Goal: Task Accomplishment & Management: Complete application form

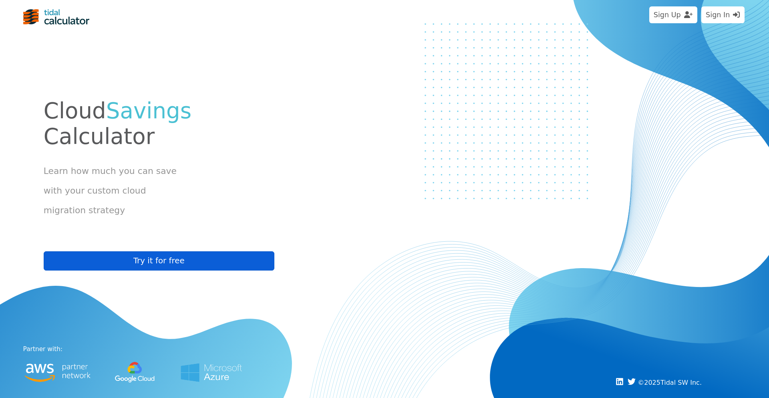
click at [218, 270] on button "Try it for free" at bounding box center [159, 260] width 231 height 19
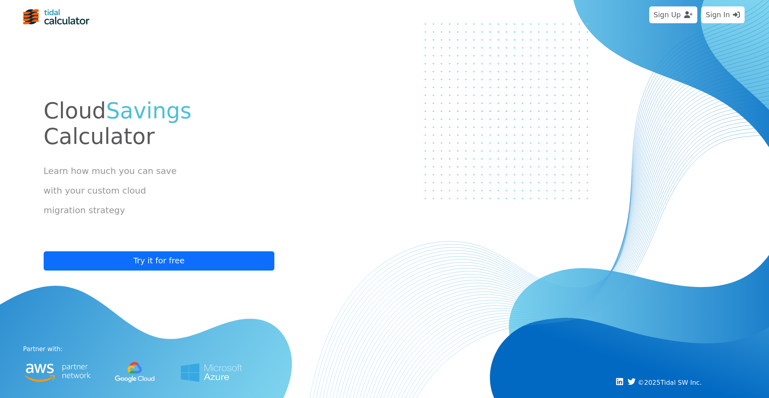
click at [671, 12] on button "Sign Up" at bounding box center [673, 14] width 48 height 17
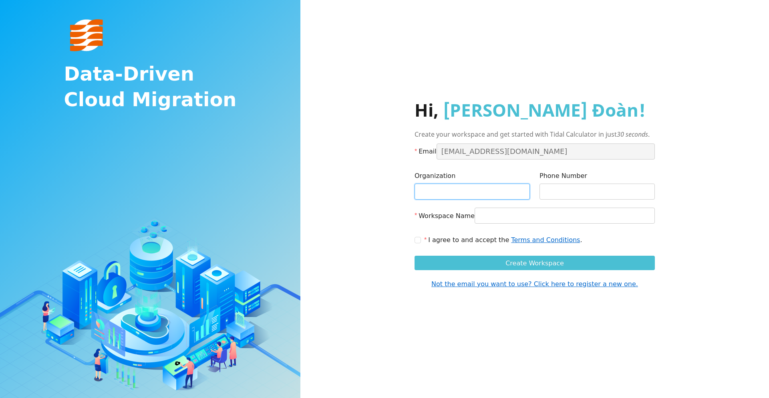
click at [473, 191] on input "Organization" at bounding box center [472, 191] width 115 height 16
click at [352, 179] on div "Hi, Phúc Đoàn ! Create your workspace and get started with Tidal Calculator in …" at bounding box center [534, 199] width 469 height 398
click at [512, 214] on input "Workspace Name" at bounding box center [565, 215] width 180 height 16
click at [444, 244] on span "I agree to and accept the Terms and Conditions ." at bounding box center [503, 240] width 165 height 10
click at [420, 242] on input "I agree to and accept the Terms and Conditions ." at bounding box center [418, 240] width 6 height 6
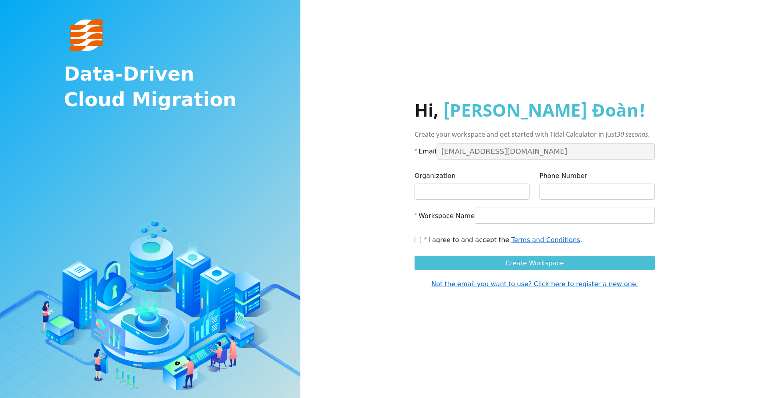
checkbox input "true"
click at [486, 219] on input "Workspace Name" at bounding box center [565, 215] width 180 height 16
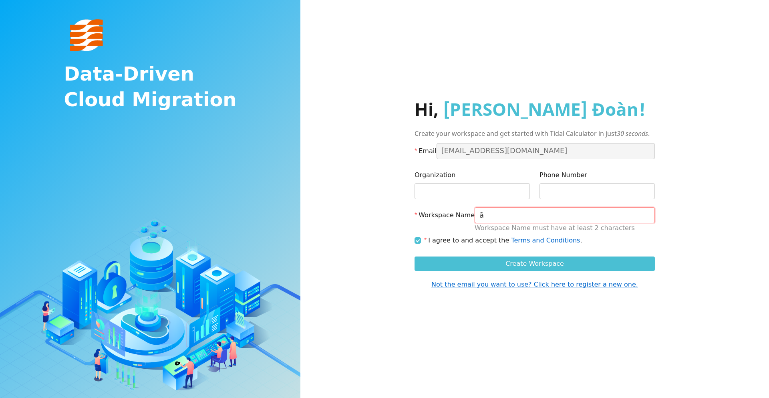
type input "ắ"
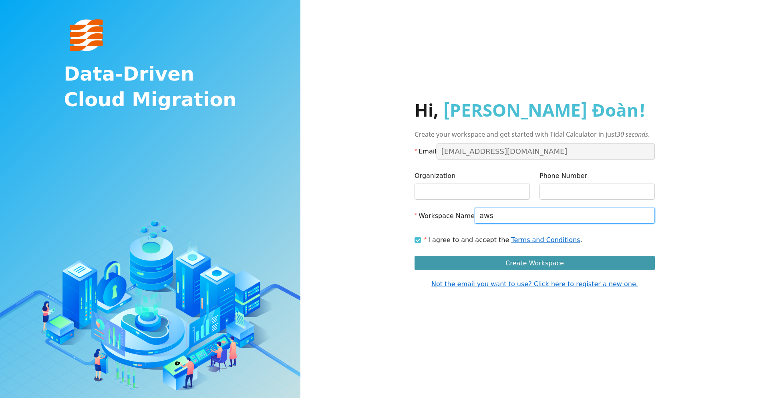
type input "aws"
click at [444, 264] on button "Create Workspace" at bounding box center [535, 263] width 240 height 14
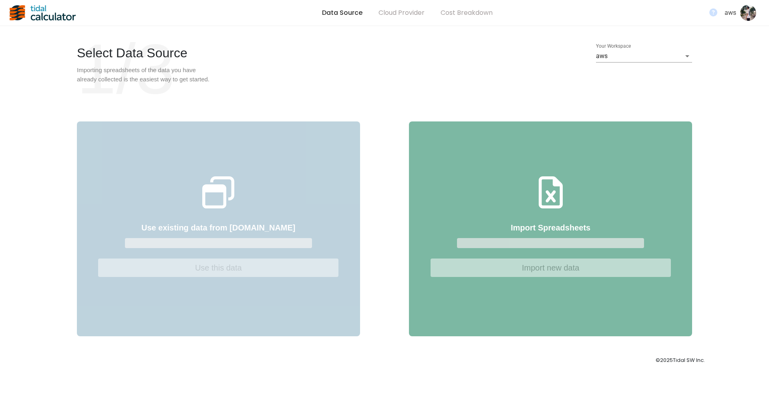
click at [419, 79] on div "Select Data Source 1/3 Importing spreadsheets of the data you have already coll…" at bounding box center [384, 66] width 615 height 47
click at [47, 16] on div "home" at bounding box center [83, 13] width 146 height 22
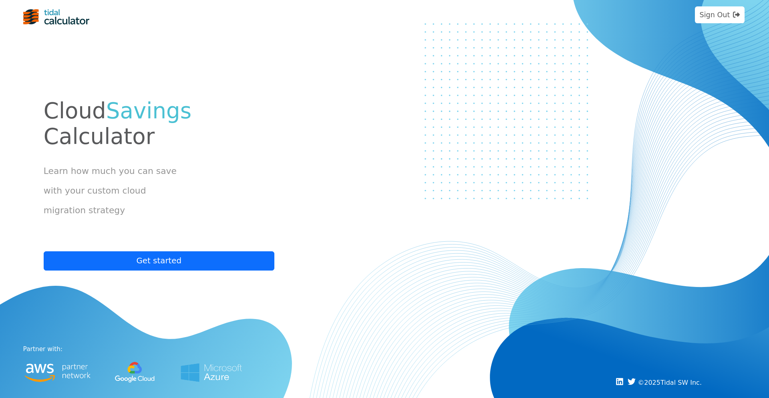
click at [73, 25] on div "home" at bounding box center [96, 17] width 146 height 22
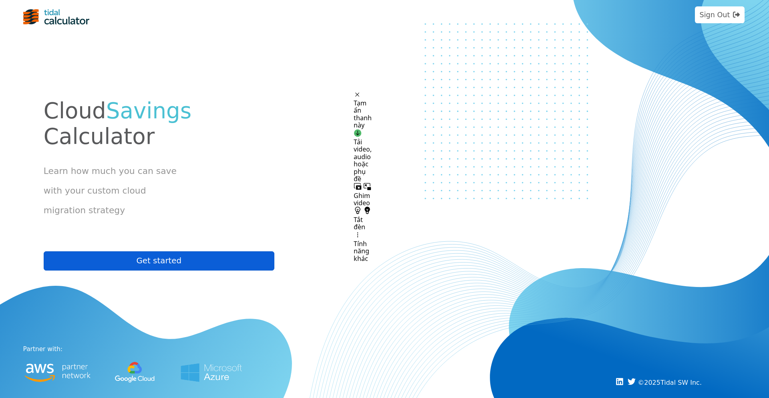
click at [232, 268] on button "Get started" at bounding box center [159, 260] width 231 height 19
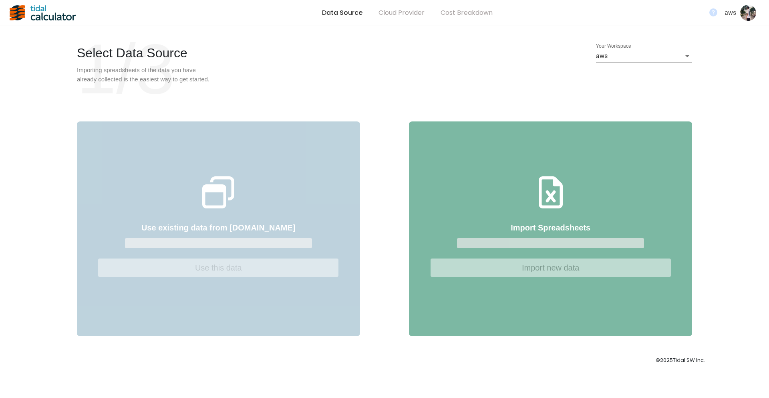
click at [686, 52] on body "Data Source Cloud Provider Cost Breakdown aws Select Data Source 1/3 Importing …" at bounding box center [384, 199] width 769 height 398
click at [686, 48] on div at bounding box center [384, 199] width 769 height 398
click at [490, 65] on div "Select Data Source 1/3 Importing spreadsheets of the data you have already coll…" at bounding box center [384, 66] width 615 height 47
click at [384, 9] on div "Cloud Provider" at bounding box center [402, 13] width 62 height 26
click at [419, 13] on div "Cloud Provider" at bounding box center [402, 13] width 62 height 26
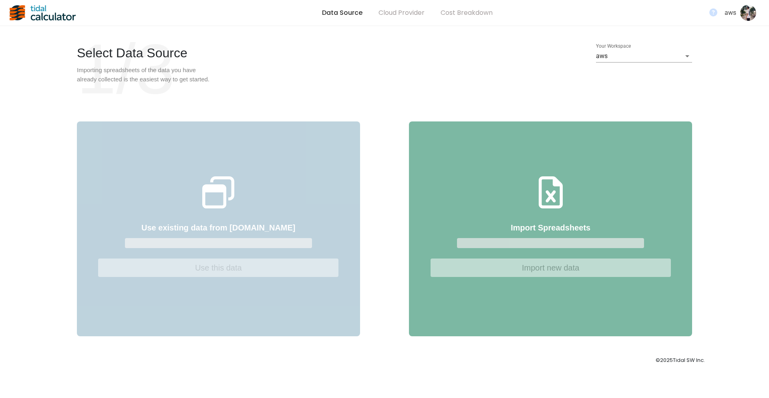
click at [507, 11] on div "Data Source Cloud Provider Cost Breakdown aws" at bounding box center [384, 13] width 769 height 26
drag, startPoint x: 255, startPoint y: 44, endPoint x: 189, endPoint y: 64, distance: 68.4
click at [248, 48] on div "Select Data Source 1/3 Importing spreadsheets of the data you have already coll…" at bounding box center [384, 66] width 615 height 47
drag, startPoint x: 155, startPoint y: 73, endPoint x: 158, endPoint y: 85, distance: 12.4
click at [155, 72] on h1 "1/3" at bounding box center [126, 69] width 98 height 6
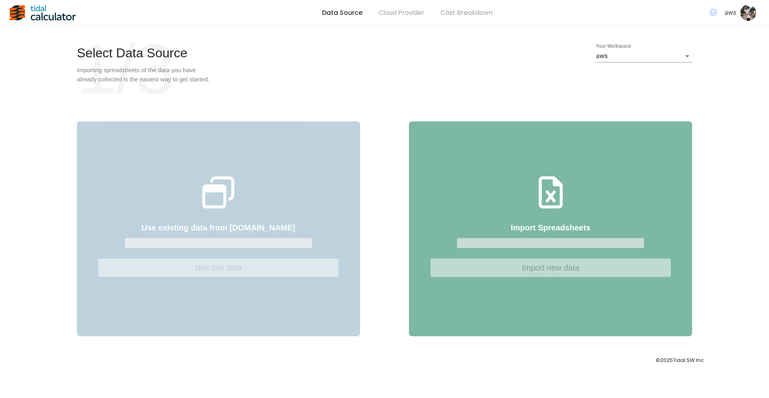
drag, startPoint x: 229, startPoint y: 178, endPoint x: 239, endPoint y: 155, distance: 25.7
click at [239, 155] on div "Use existing data from [DOMAIN_NAME] ‌ Use this data Import Spreadsheets ‌ Impo…" at bounding box center [384, 228] width 615 height 239
drag, startPoint x: 219, startPoint y: 203, endPoint x: 261, endPoint y: 184, distance: 46.6
click at [261, 184] on div "Use existing data from [DOMAIN_NAME] ‌ Use this data Import Spreadsheets ‌ Impo…" at bounding box center [384, 228] width 615 height 239
drag, startPoint x: 483, startPoint y: 210, endPoint x: 511, endPoint y: 171, distance: 48.1
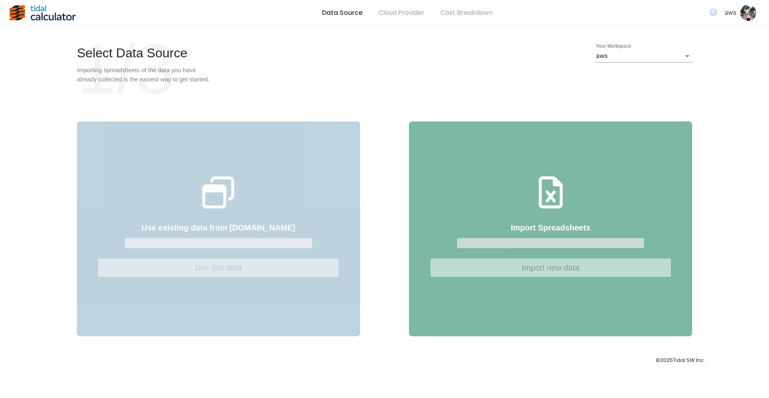
click at [511, 171] on div "Import Spreadsheets ‌ Import new data" at bounding box center [550, 228] width 283 height 215
